Goal: Task Accomplishment & Management: Manage account settings

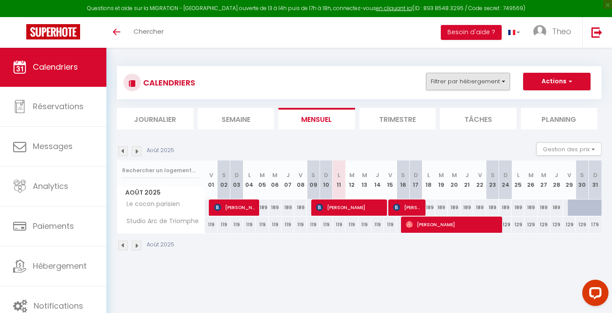
click at [493, 79] on button "Filtrer par hébergement" at bounding box center [468, 82] width 84 height 18
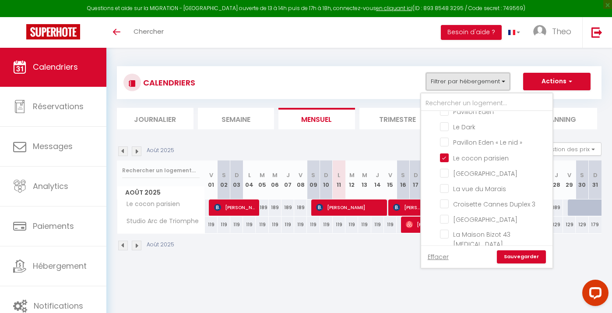
scroll to position [303, 0]
click at [445, 155] on input "Le cocon parisien" at bounding box center [494, 159] width 109 height 9
checkbox input "false"
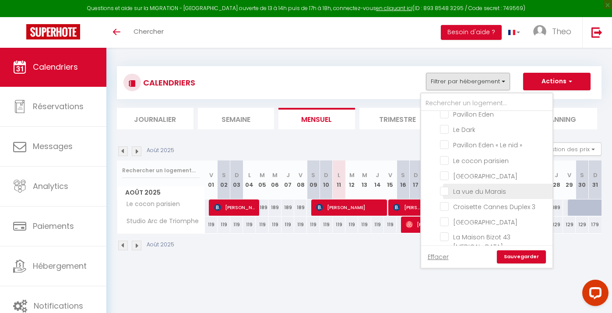
checkbox input "false"
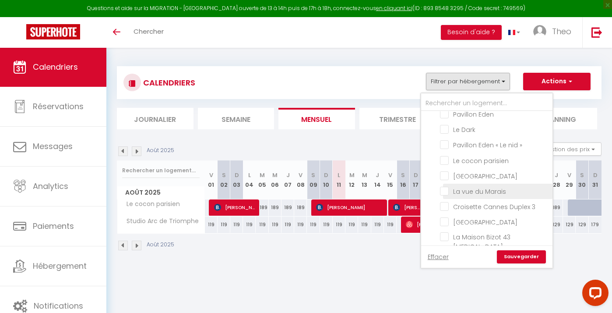
checkbox input "false"
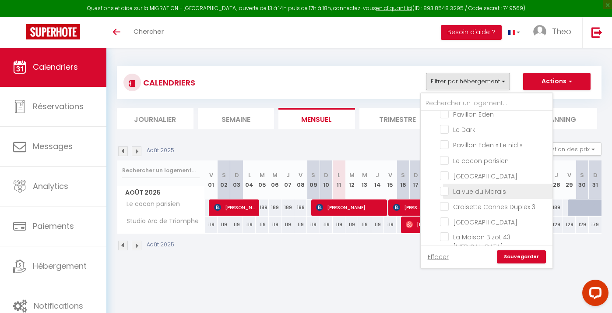
checkbox input "false"
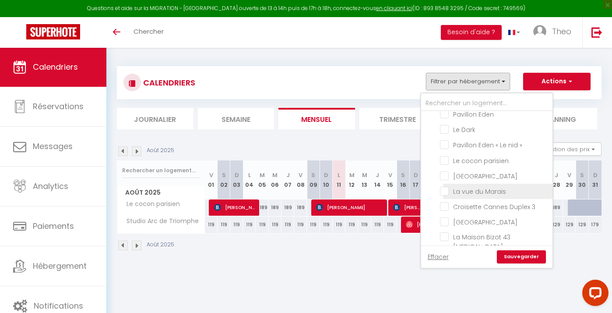
checkbox input "false"
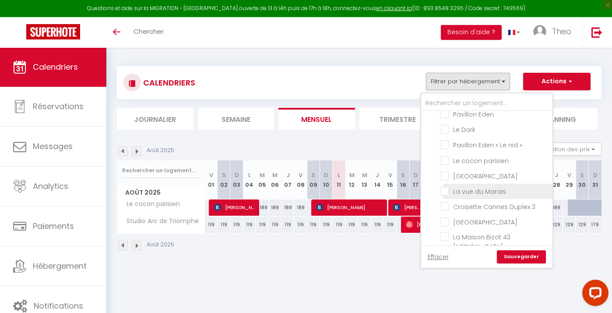
checkbox input "false"
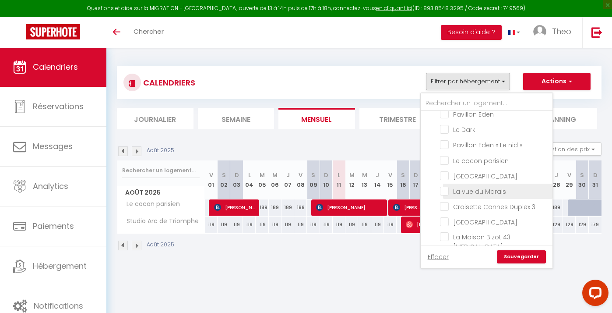
checkbox input "false"
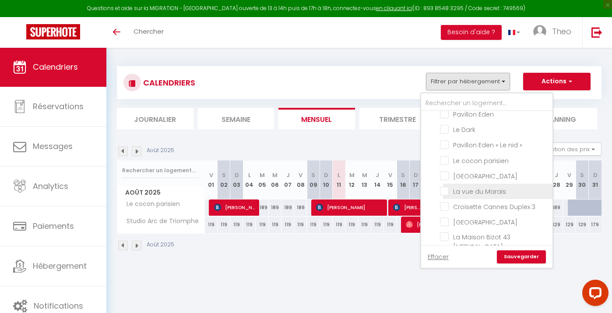
checkbox input "false"
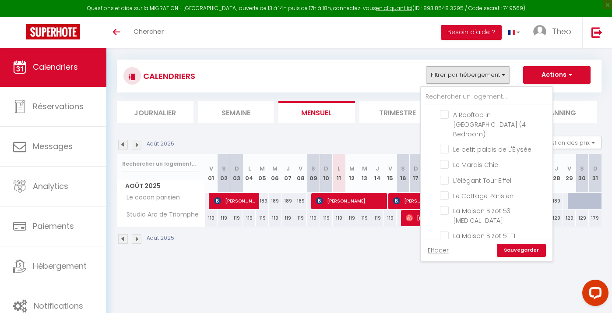
scroll to position [6, 0]
click at [434, 268] on input "Autres" at bounding box center [495, 272] width 131 height 9
checkbox input "false"
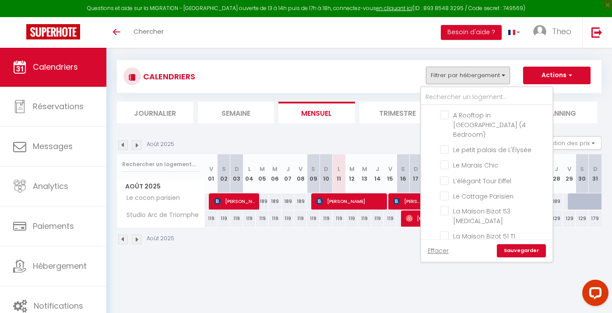
checkbox input "false"
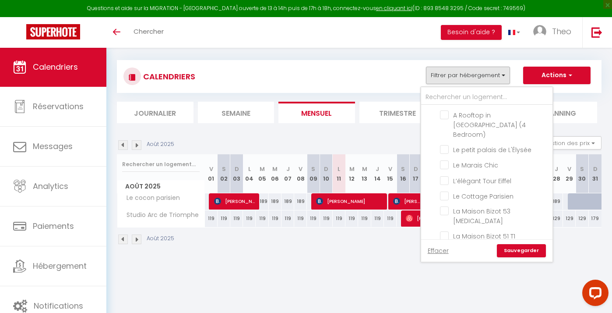
checkbox input "false"
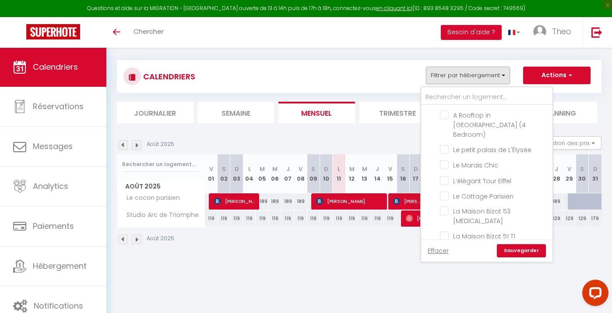
checkbox input "false"
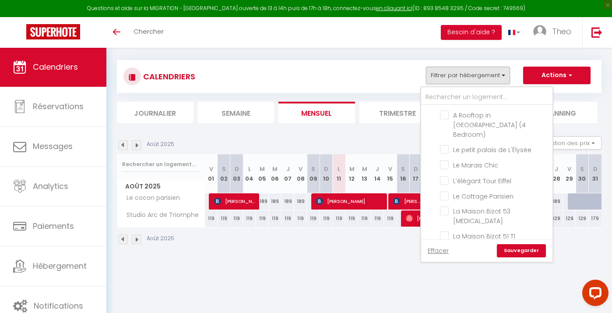
checkbox input "false"
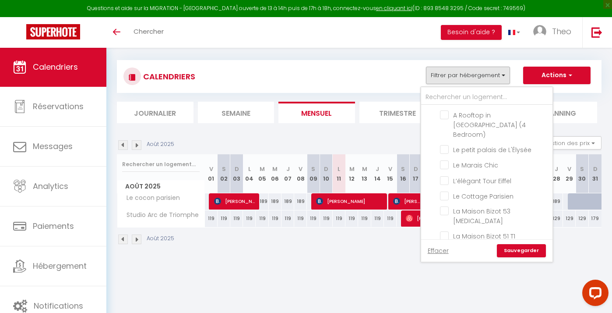
checkbox input "false"
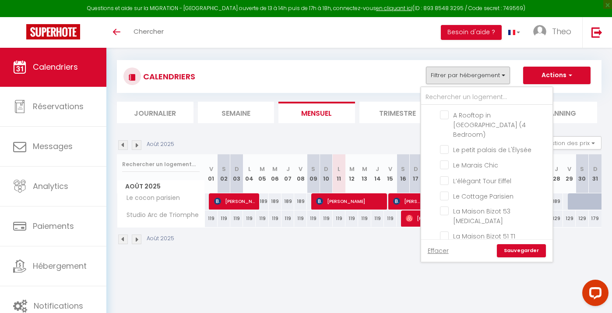
checkbox input "false"
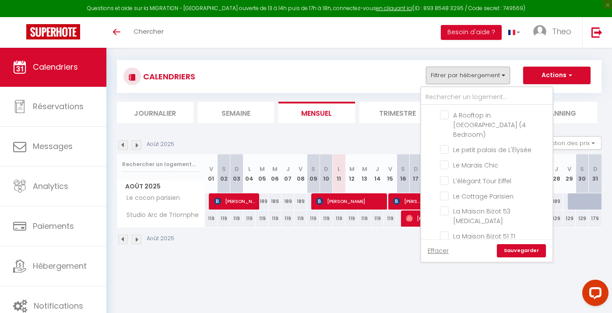
checkbox input "false"
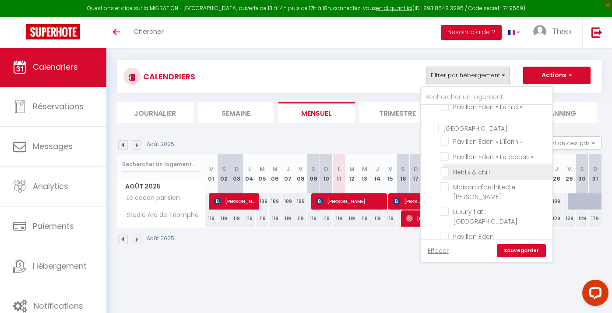
scroll to position [173, 0]
click at [465, 98] on input "text" at bounding box center [486, 97] width 131 height 16
type input "l"
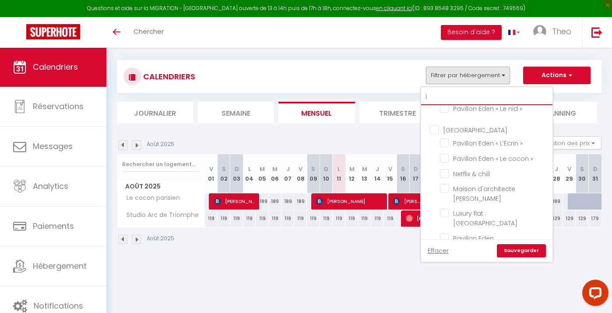
checkbox input "false"
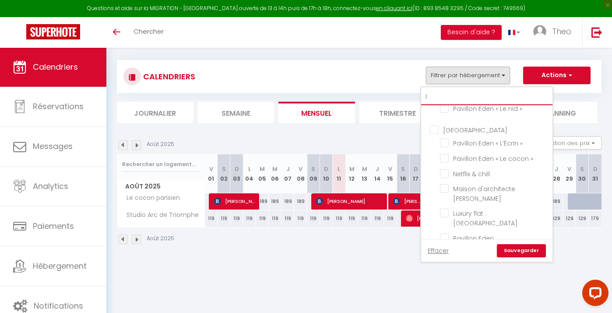
checkbox input "false"
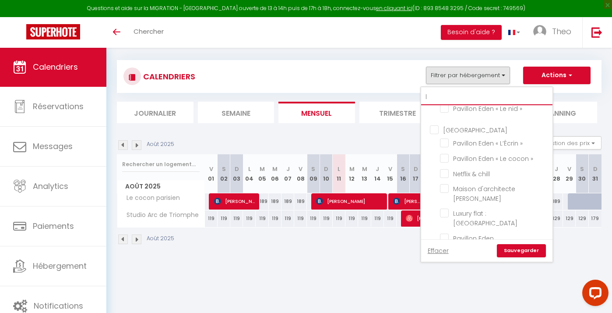
checkbox input "false"
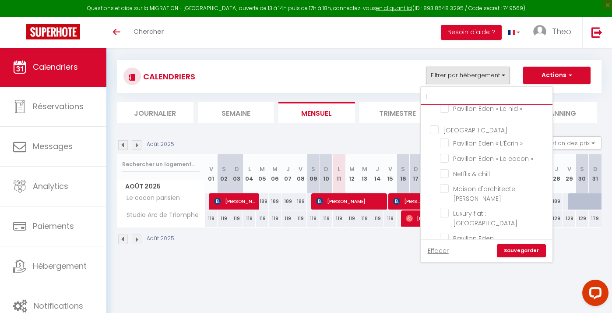
checkbox input "false"
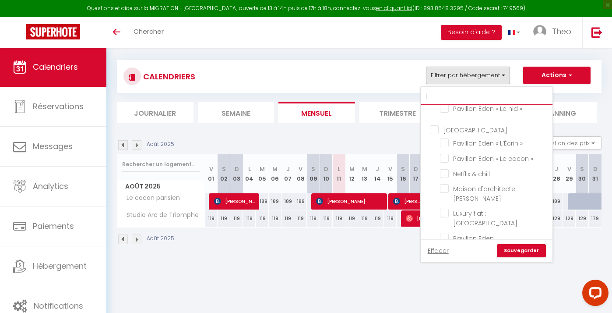
checkbox input "false"
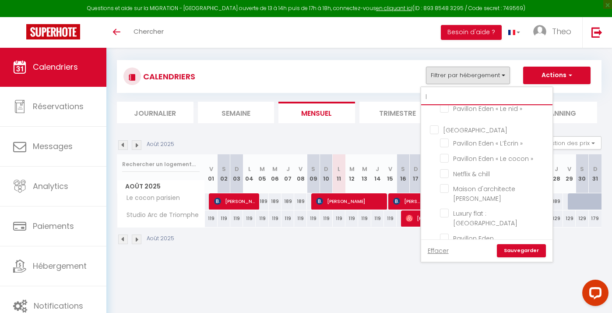
checkbox input "false"
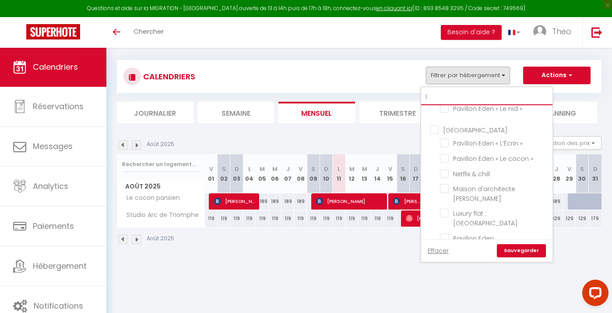
type input "li"
checkbox input "false"
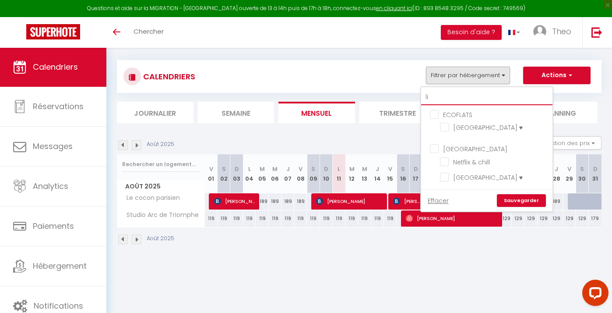
scroll to position [0, 0]
type input "l"
checkbox input "false"
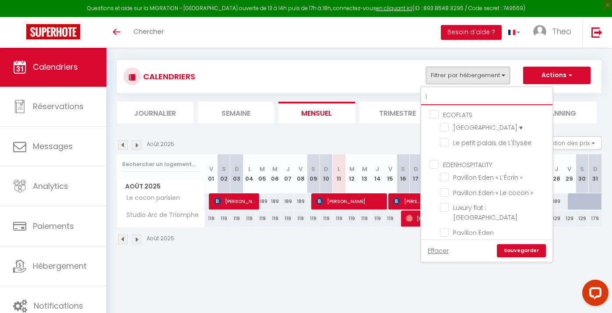
type input "lu"
checkbox input "false"
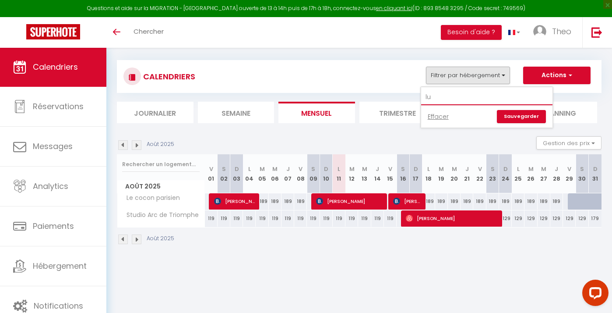
type input "l"
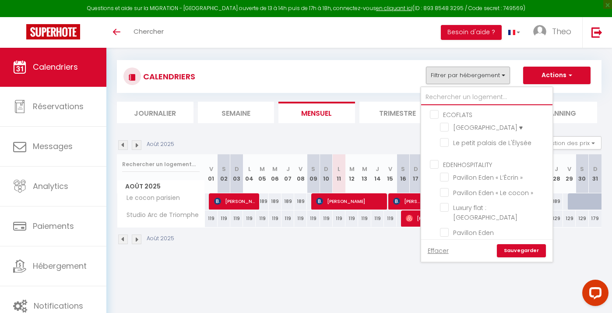
checkbox input "false"
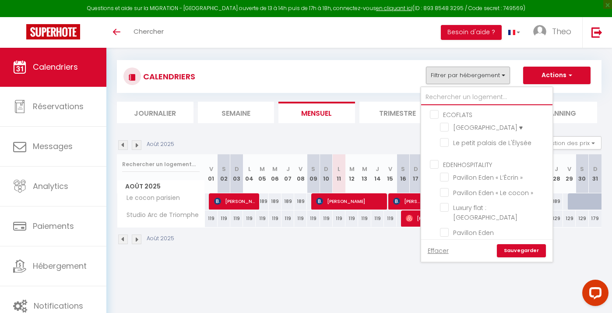
checkbox input "false"
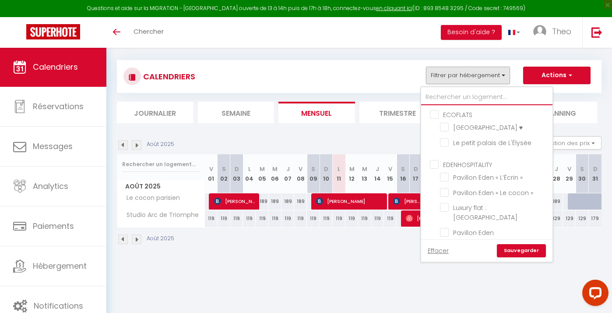
checkbox input "false"
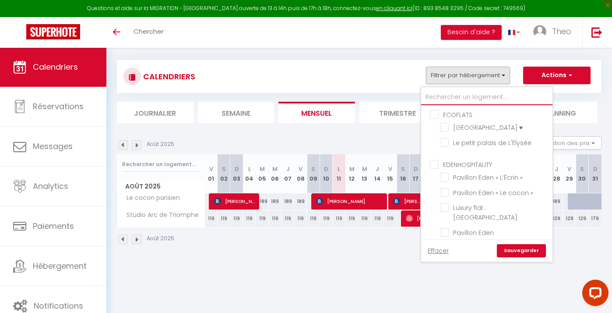
checkbox input "false"
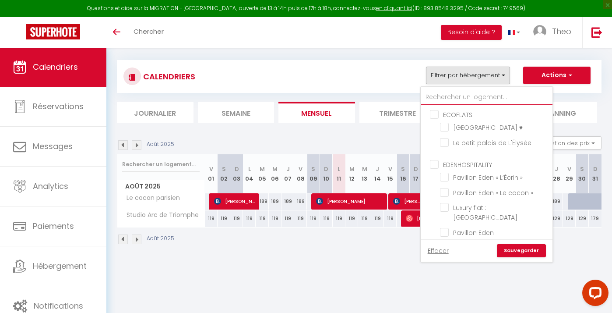
checkbox input "false"
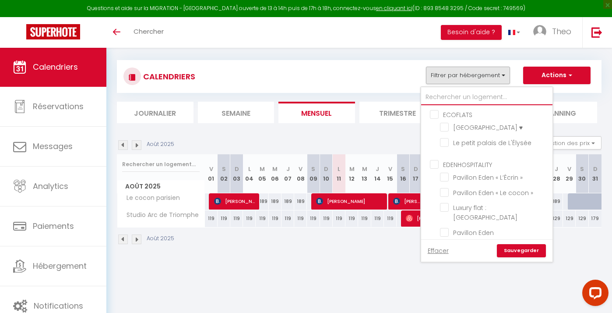
checkbox input "false"
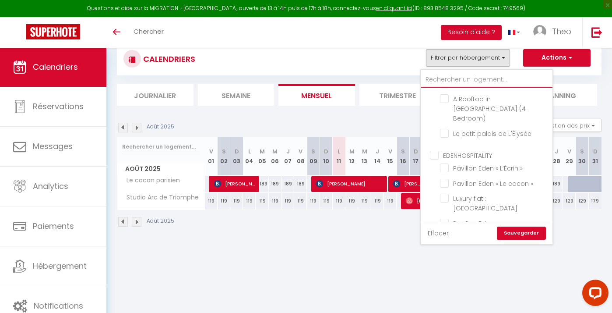
scroll to position [24, 0]
click at [440, 233] on link "Effacer" at bounding box center [438, 233] width 21 height 10
checkbox input "false"
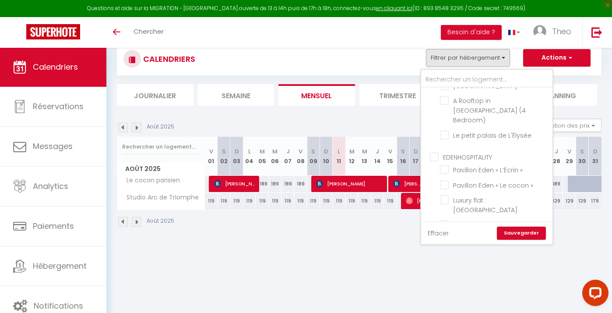
checkbox input "false"
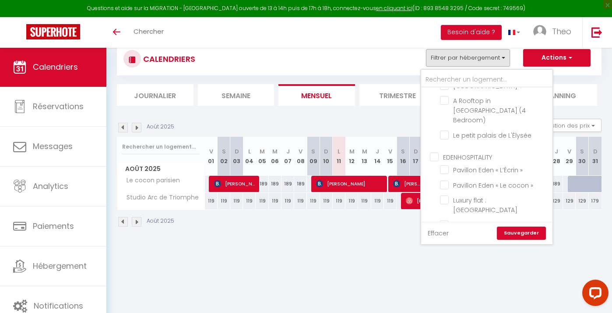
checkbox input "false"
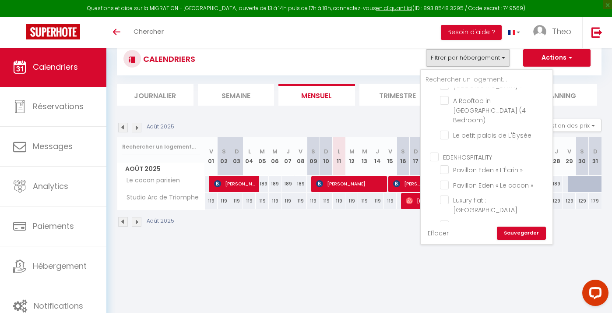
checkbox input "false"
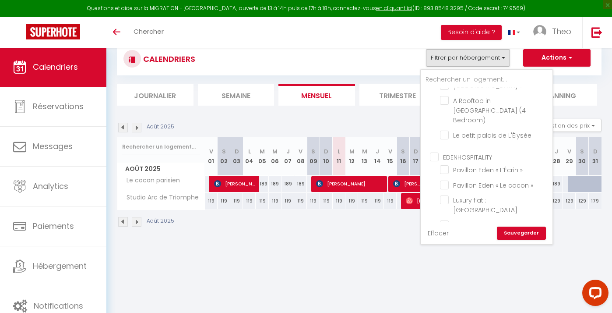
checkbox input "false"
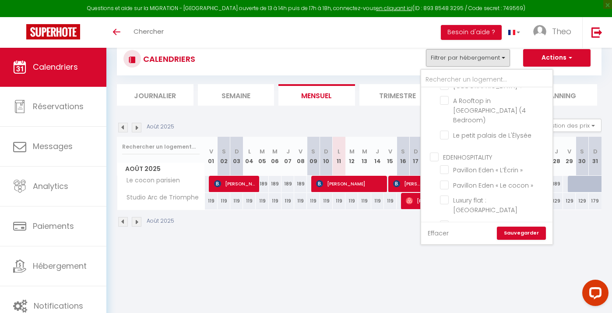
checkbox input "false"
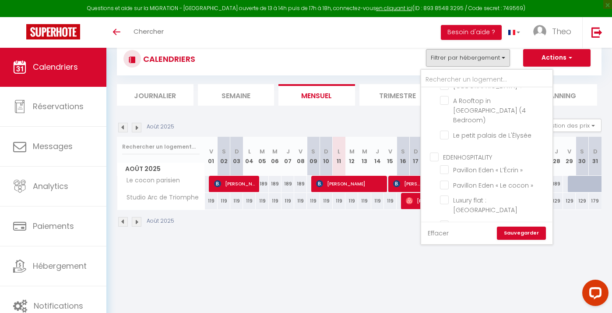
checkbox input "false"
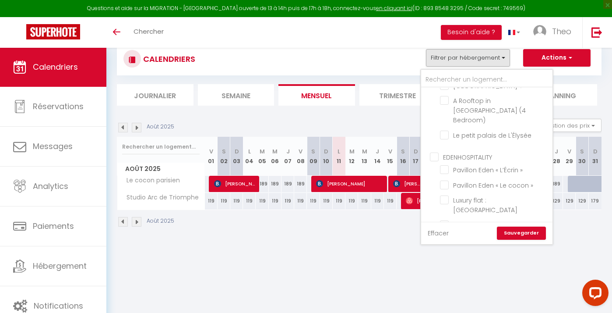
checkbox input "false"
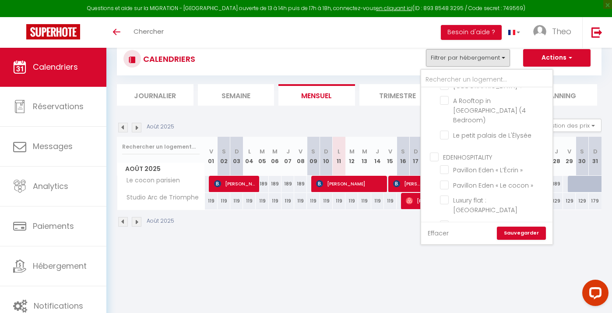
checkbox input "false"
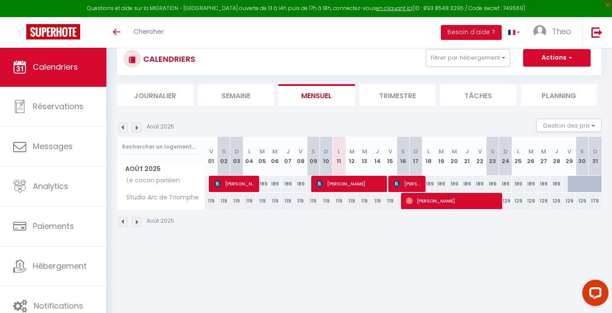
click at [547, 60] on button "Actions" at bounding box center [556, 58] width 67 height 18
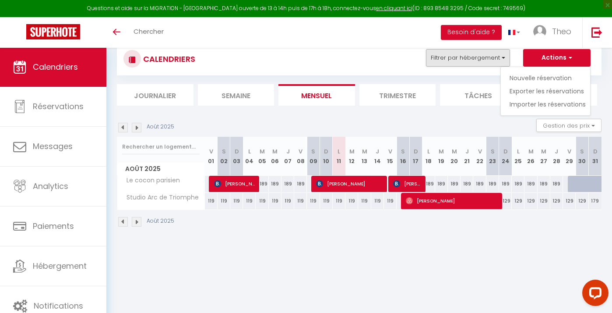
click at [490, 51] on button "Filtrer par hébergement" at bounding box center [468, 58] width 84 height 18
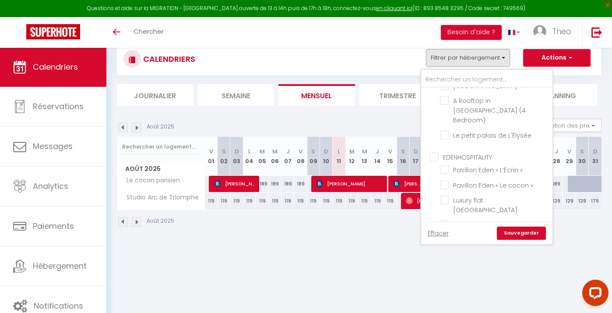
click at [517, 234] on link "Sauvegarder" at bounding box center [521, 232] width 49 height 13
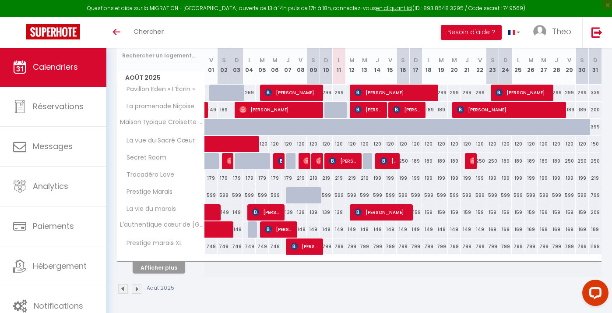
scroll to position [114, 0]
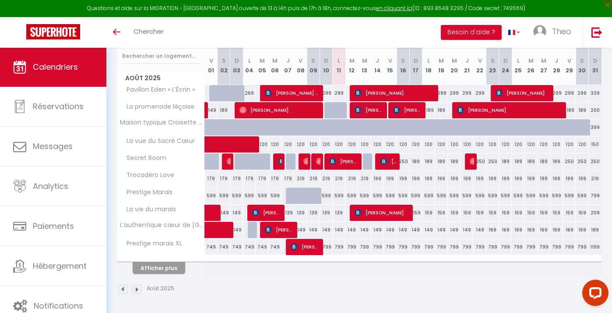
click at [164, 268] on button "Afficher plus" at bounding box center [159, 268] width 53 height 12
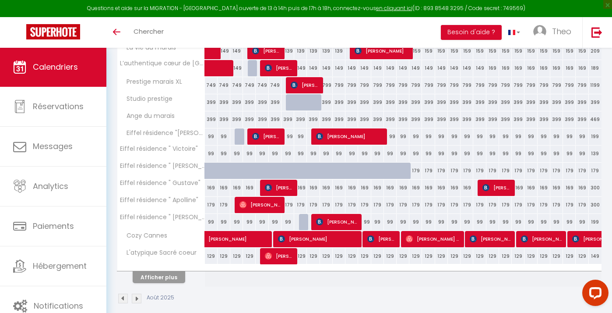
scroll to position [281, 0]
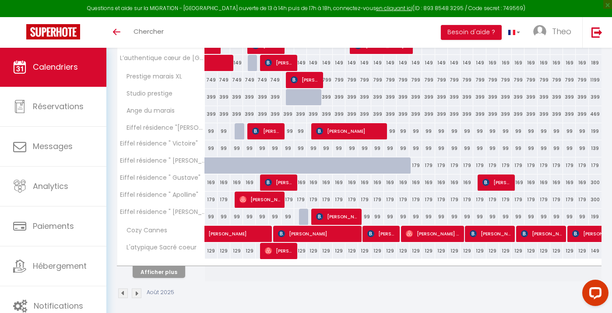
click at [158, 273] on button "Afficher plus" at bounding box center [159, 272] width 53 height 12
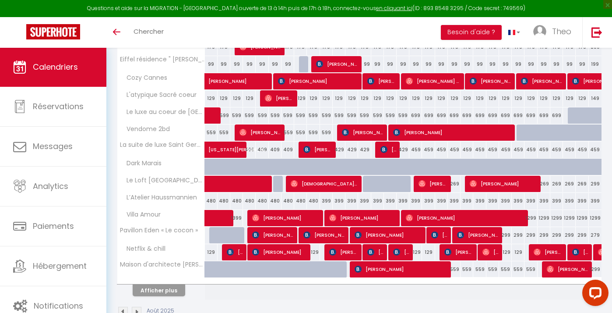
scroll to position [434, 0]
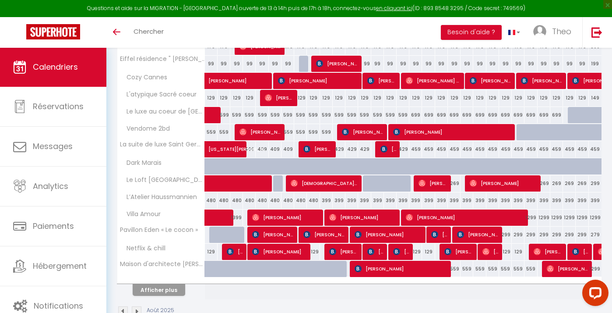
click at [145, 290] on button "Afficher plus" at bounding box center [159, 290] width 53 height 12
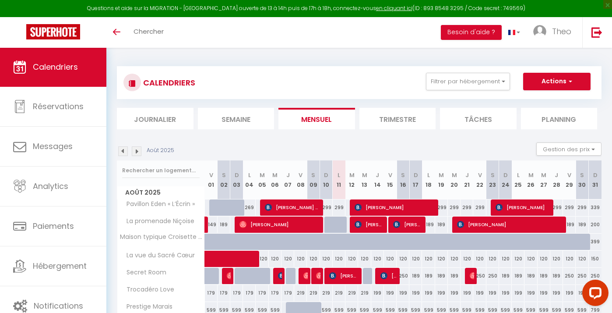
scroll to position [0, 0]
click at [124, 148] on img at bounding box center [123, 151] width 10 height 10
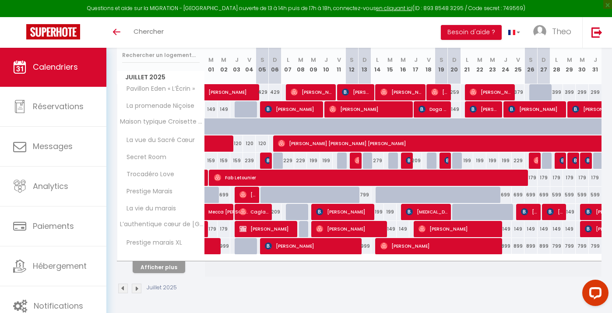
scroll to position [114, 0]
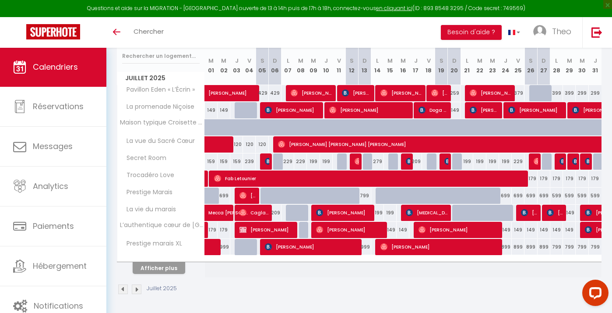
click at [172, 270] on button "Afficher plus" at bounding box center [159, 268] width 53 height 12
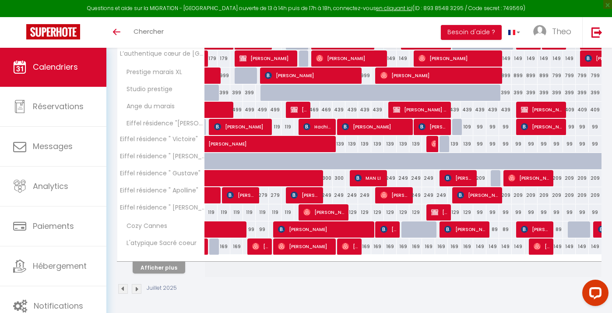
scroll to position [285, 0]
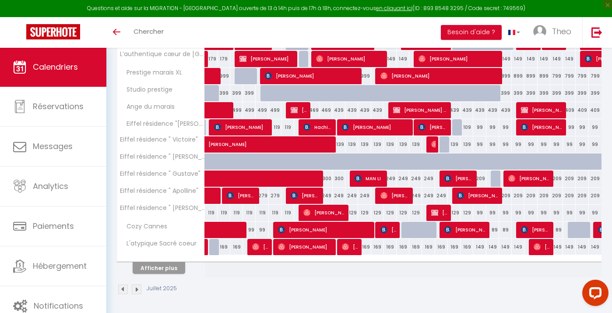
click at [172, 271] on button "Afficher plus" at bounding box center [159, 268] width 53 height 12
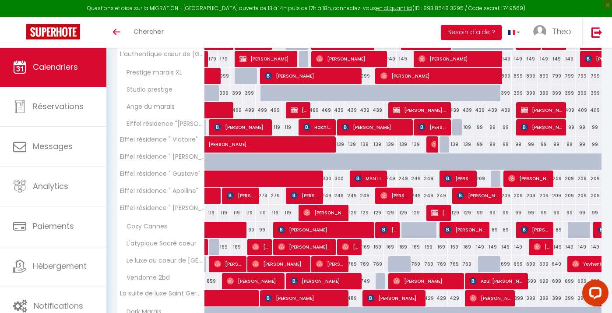
click at [172, 271] on th "Le luxe au coeur de [GEOGRAPHIC_DATA]" at bounding box center [161, 264] width 88 height 17
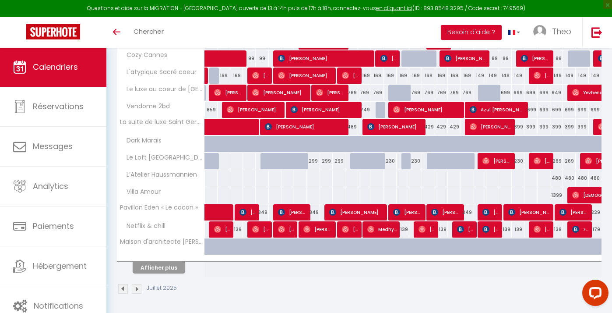
scroll to position [456, 0]
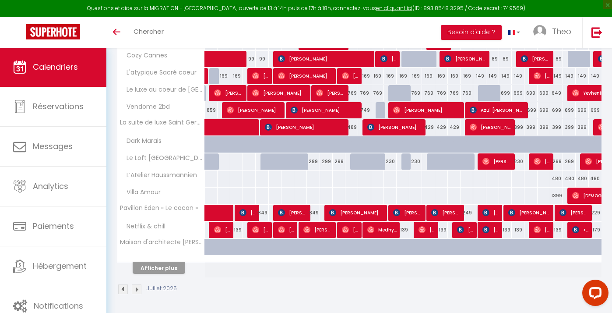
click at [157, 264] on button "Afficher plus" at bounding box center [159, 268] width 53 height 12
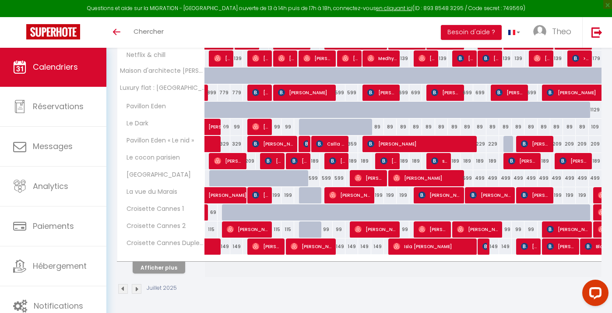
scroll to position [627, 0]
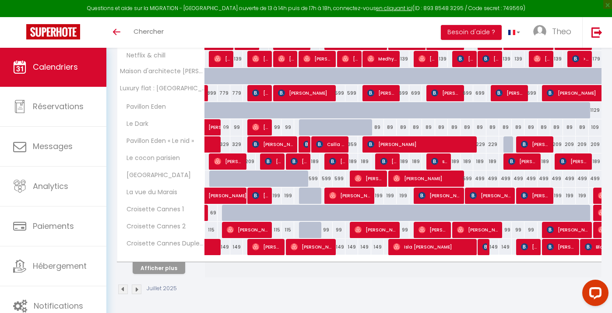
click at [170, 267] on button "Afficher plus" at bounding box center [159, 268] width 53 height 12
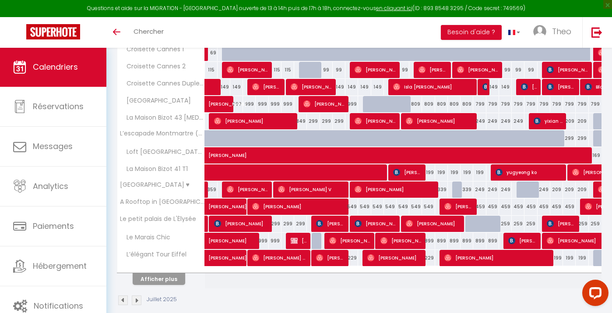
scroll to position [788, 0]
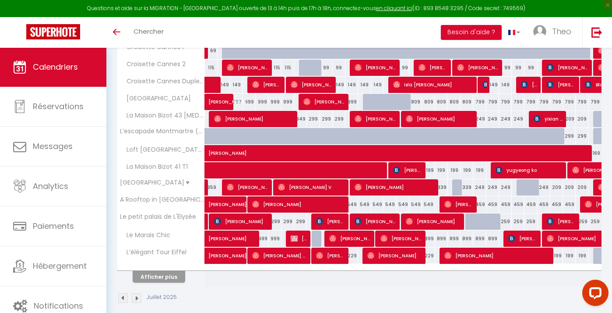
click at [166, 278] on button "Afficher plus" at bounding box center [159, 277] width 53 height 12
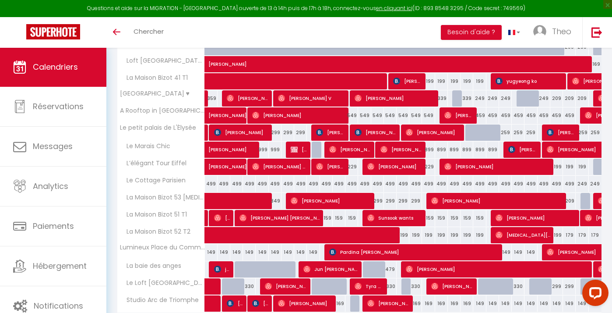
scroll to position [891, 0]
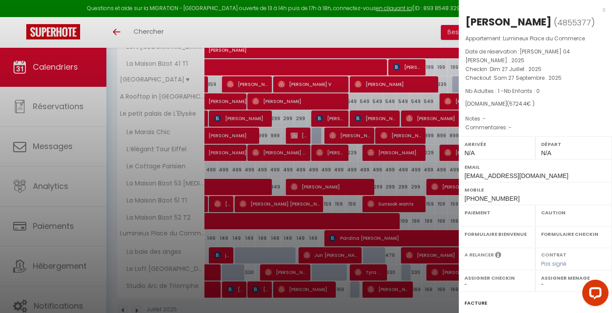
select select "OK"
select select "0"
select select "1"
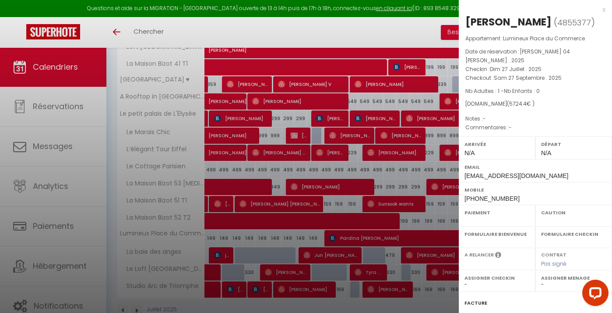
select select
click at [604, 8] on div "x" at bounding box center [532, 9] width 147 height 11
